Goal: Task Accomplishment & Management: Manage account settings

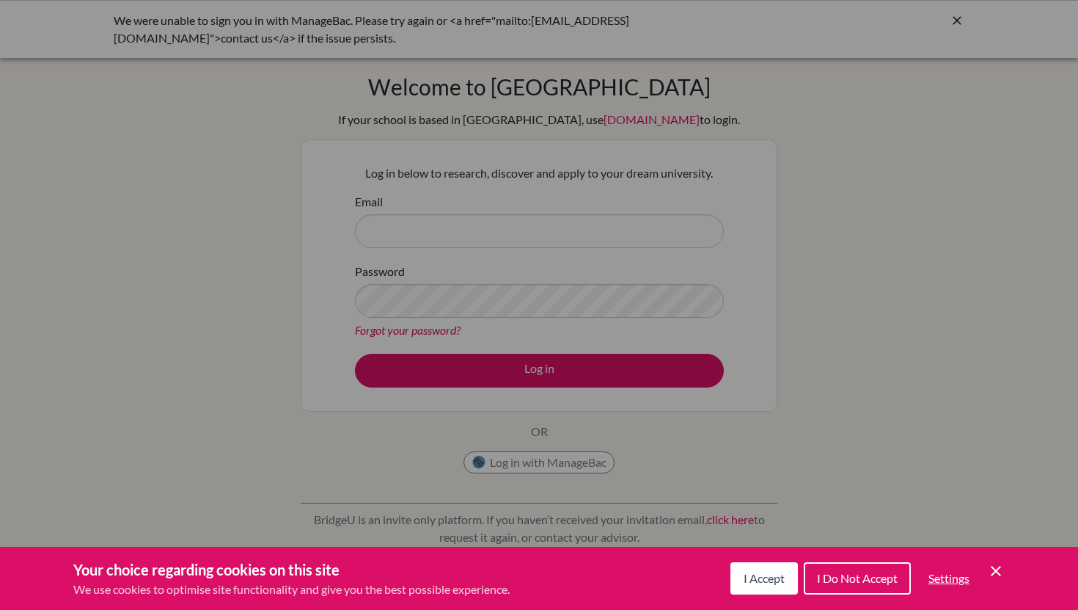
click at [750, 578] on span "I Accept" at bounding box center [764, 578] width 41 height 14
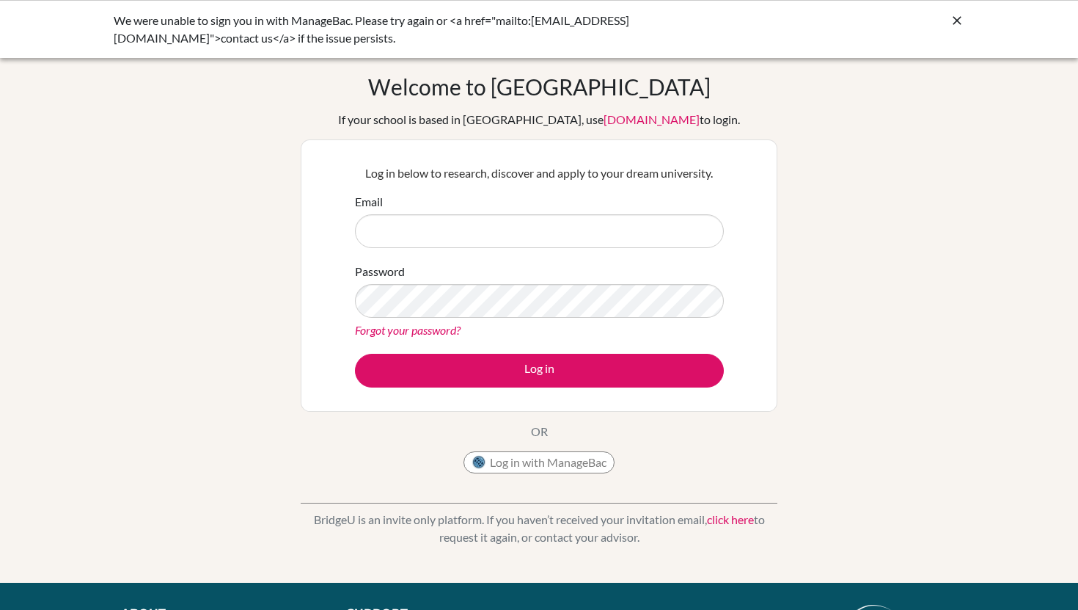
click at [610, 195] on div "Email" at bounding box center [539, 220] width 369 height 55
click at [603, 235] on input "Email" at bounding box center [539, 231] width 369 height 34
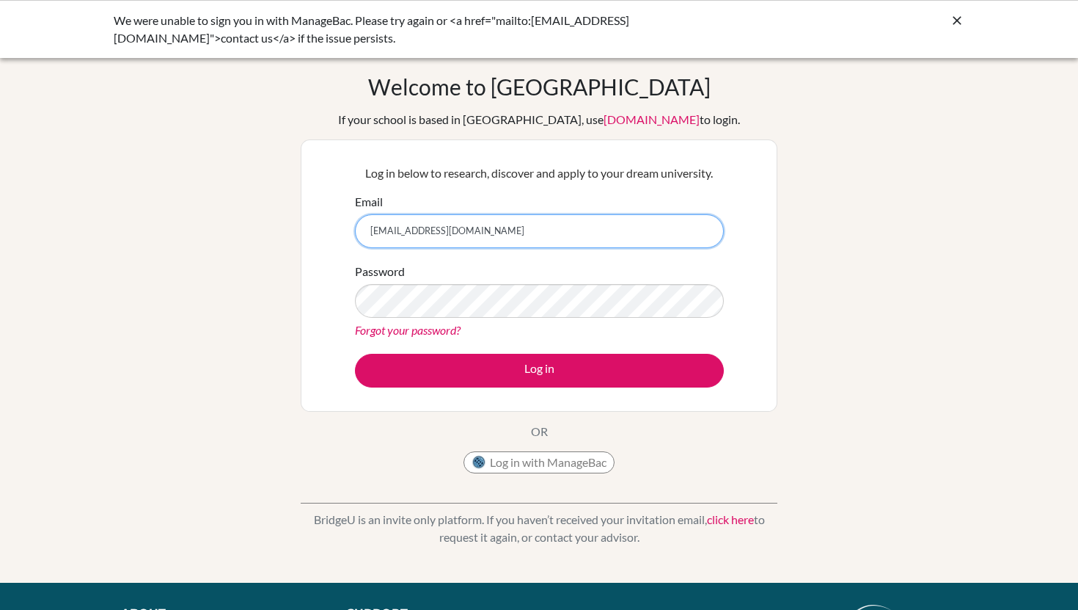
type input "[EMAIL_ADDRESS][DOMAIN_NAME]"
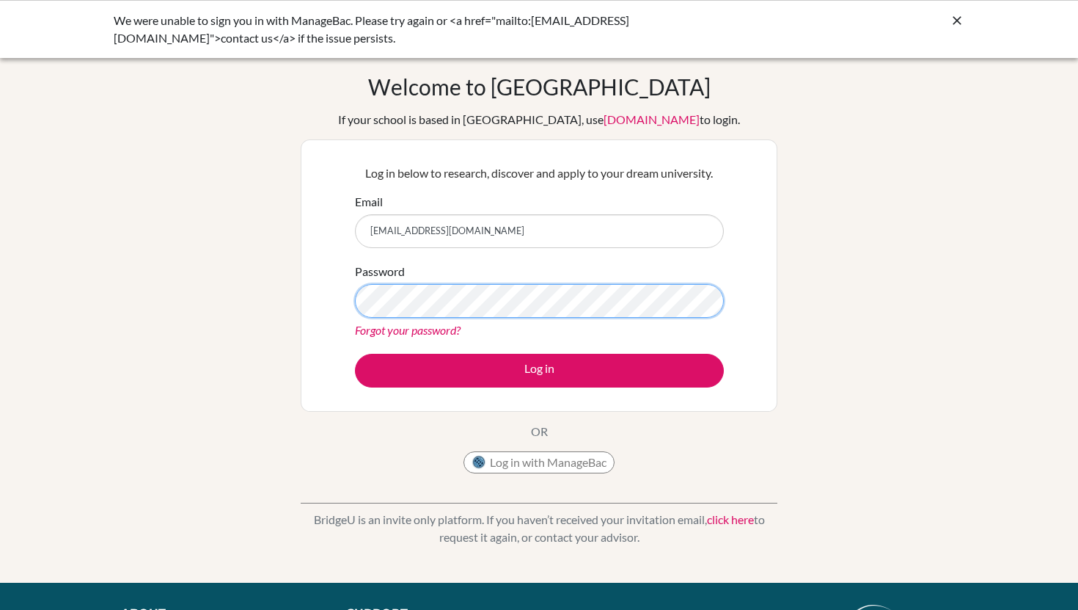
click at [355, 354] on button "Log in" at bounding box center [539, 371] width 369 height 34
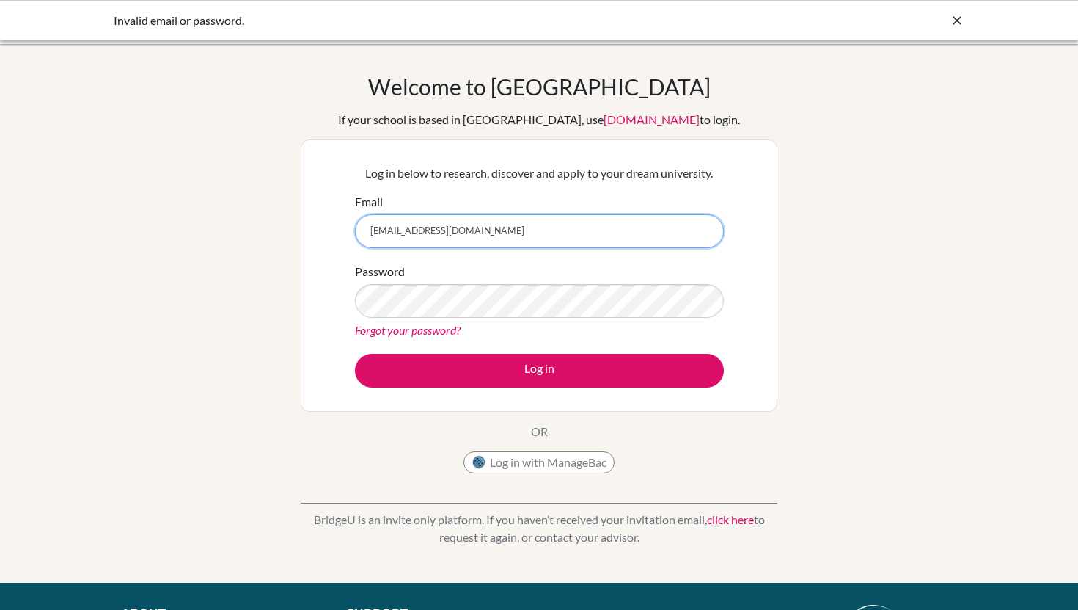
click at [588, 238] on input "[EMAIL_ADDRESS][DOMAIN_NAME]" at bounding box center [539, 231] width 369 height 34
click at [429, 330] on link "Forgot your password?" at bounding box center [408, 330] width 106 height 14
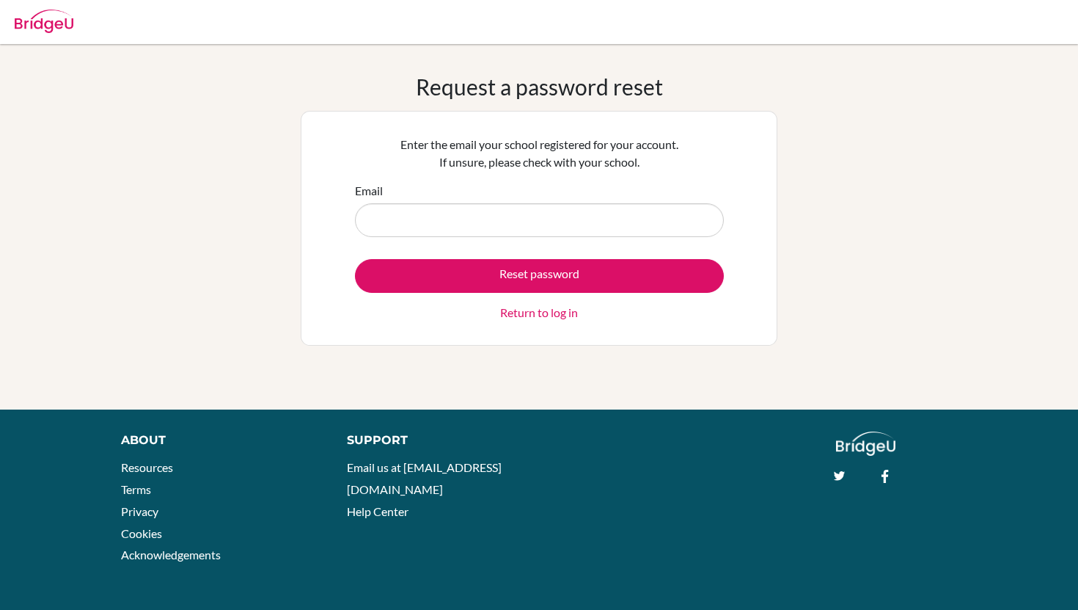
click at [557, 224] on input "Email" at bounding box center [539, 220] width 369 height 34
type input "[EMAIL_ADDRESS][DOMAIN_NAME]"
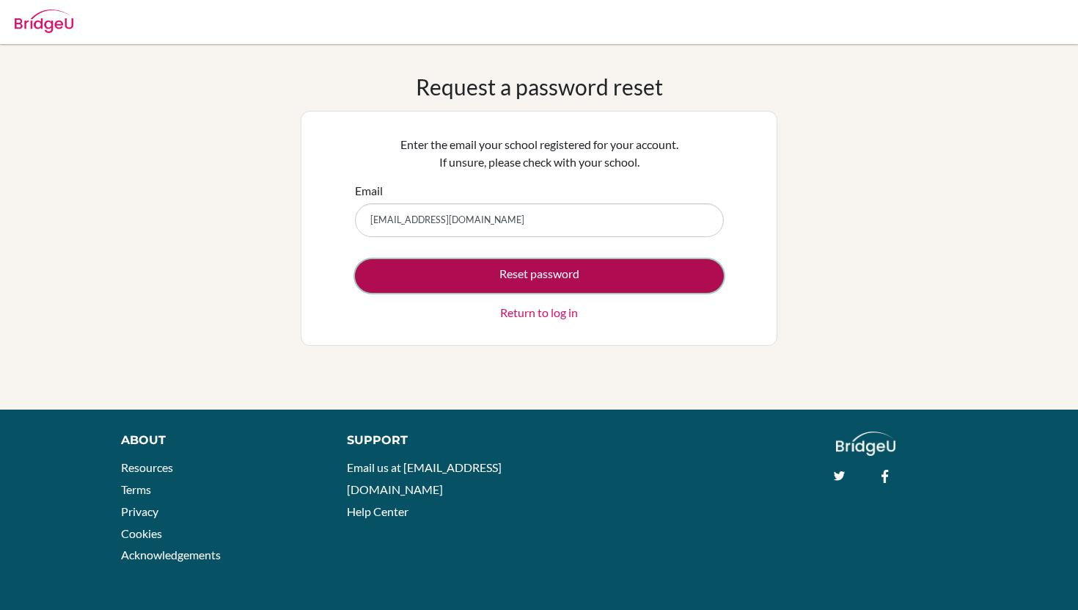
click at [518, 268] on button "Reset password" at bounding box center [539, 276] width 369 height 34
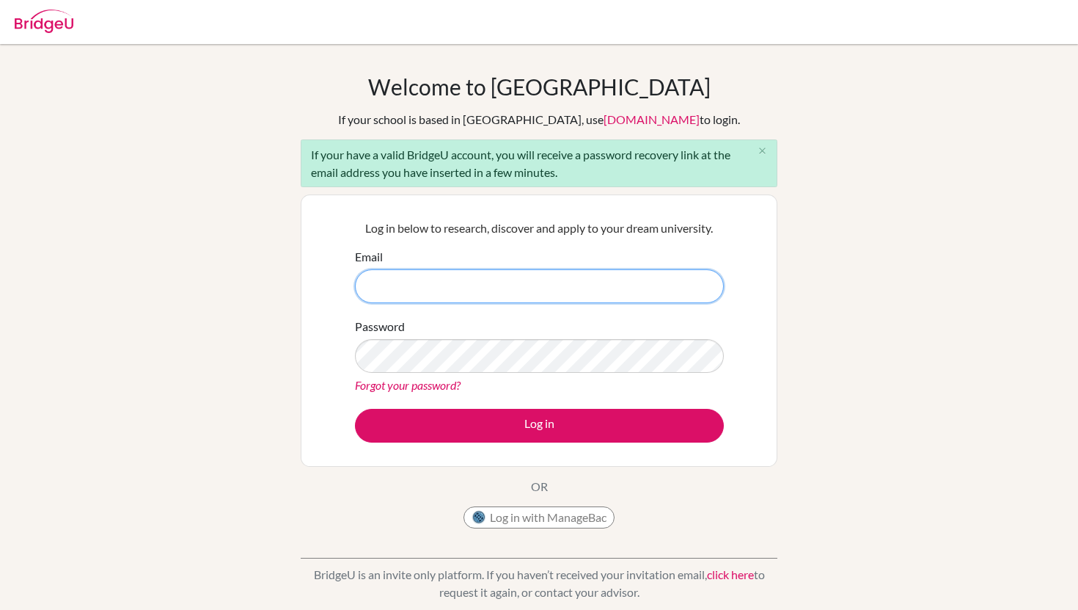
click at [445, 276] on input "Email" at bounding box center [539, 286] width 369 height 34
type input "[EMAIL_ADDRESS][DOMAIN_NAME]"
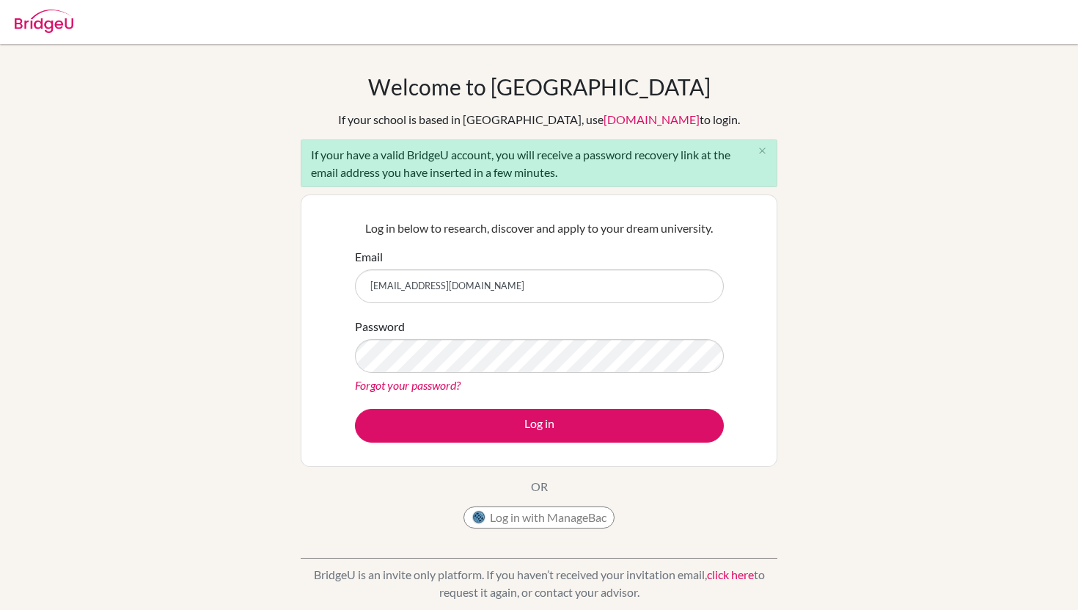
click at [451, 334] on div "Password Forgot your password?" at bounding box center [539, 356] width 369 height 76
click at [355, 409] on button "Log in" at bounding box center [539, 426] width 369 height 34
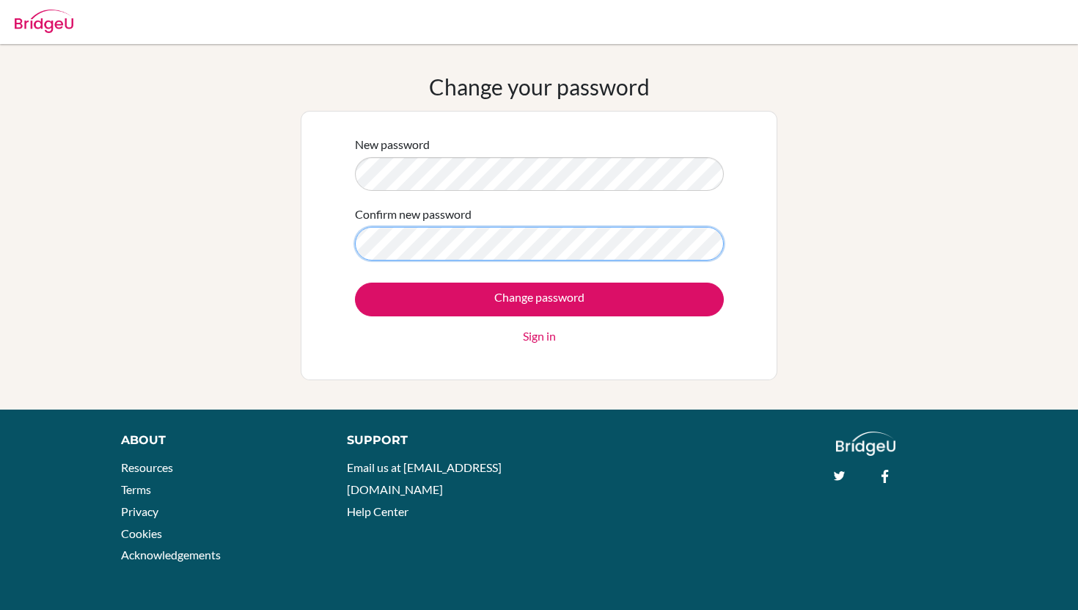
click at [355, 282] on input "Change password" at bounding box center [539, 299] width 369 height 34
